Goal: Task Accomplishment & Management: Manage account settings

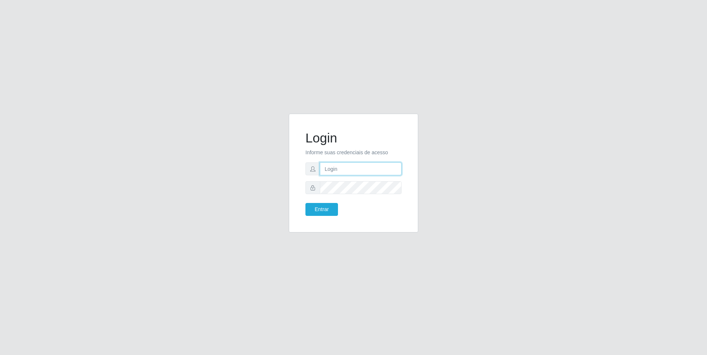
click at [348, 170] on input "text" at bounding box center [361, 169] width 82 height 13
click at [309, 309] on div "Login Informe suas credenciais de acesso Entrar" at bounding box center [353, 177] width 707 height 355
click at [353, 174] on input "text" at bounding box center [361, 169] width 82 height 13
type input "leticia.[PERSON_NAME]"
click at [305, 203] on button "Entrar" at bounding box center [321, 209] width 33 height 13
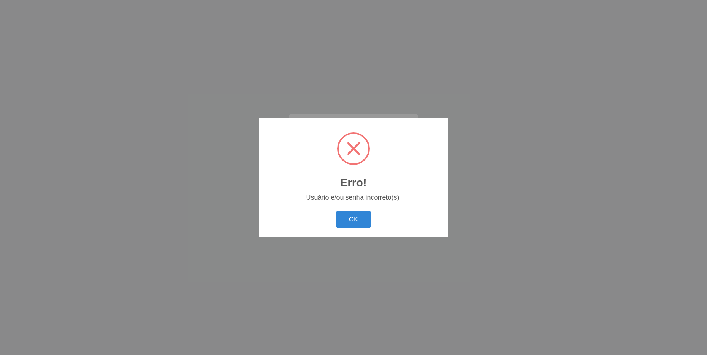
click at [336, 211] on button "OK" at bounding box center [353, 219] width 34 height 17
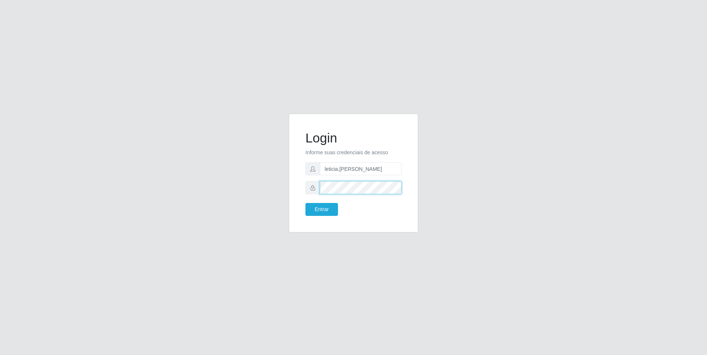
click at [305, 203] on button "Entrar" at bounding box center [321, 209] width 33 height 13
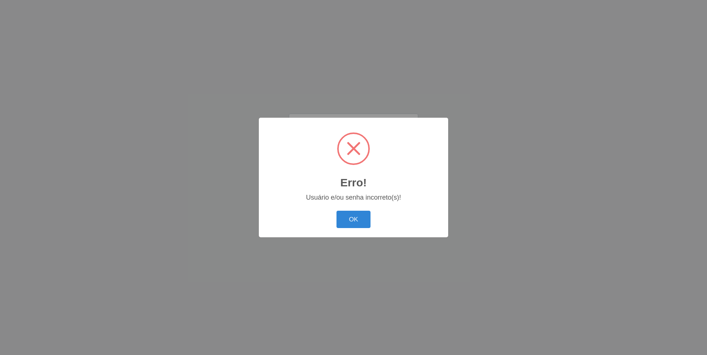
click at [336, 211] on button "OK" at bounding box center [353, 219] width 34 height 17
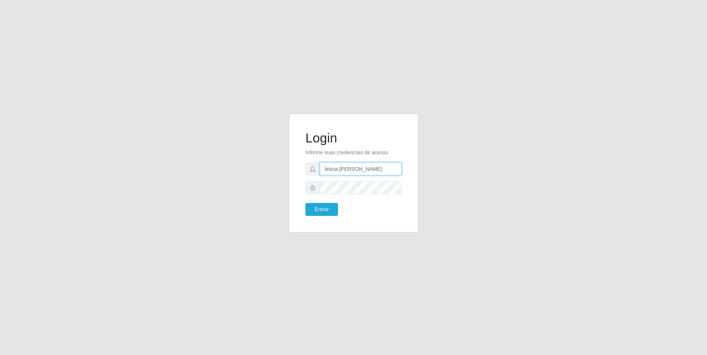
click at [374, 172] on input "leticia.[PERSON_NAME]" at bounding box center [361, 169] width 82 height 13
click at [371, 181] on form "Login Informe suas credenciais de acesso leticia.[PERSON_NAME]" at bounding box center [353, 173] width 96 height 86
click at [376, 163] on input "leticia.[PERSON_NAME]" at bounding box center [361, 169] width 82 height 13
